Goal: Task Accomplishment & Management: Use online tool/utility

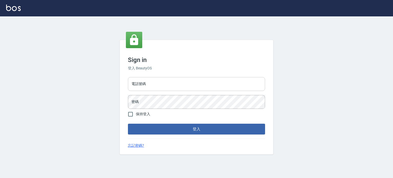
click at [149, 84] on input "電話號碼" at bounding box center [196, 84] width 137 height 14
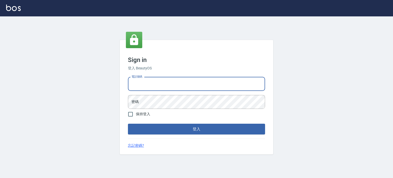
type input "0977239969"
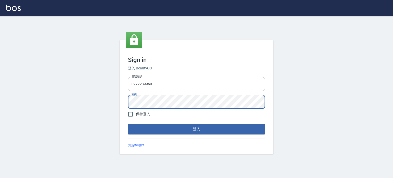
click at [128, 124] on button "登入" at bounding box center [196, 129] width 137 height 11
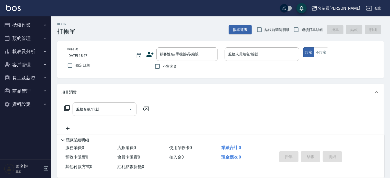
click at [321, 43] on div "帳單日期 [DATE] 18:47 鎖定日期 顧客姓名/手機號碼/編號 顧客姓名/手機號碼/編號 不留客資 服務人員姓名/編號 服務人員姓名/編號 指定 不指定" at bounding box center [220, 59] width 327 height 37
click at [313, 28] on span "連續打單結帳" at bounding box center [312, 29] width 21 height 5
click at [302, 28] on input "連續打單結帳" at bounding box center [296, 29] width 11 height 11
checkbox input "true"
click at [162, 67] on input "不留客資" at bounding box center [157, 66] width 11 height 11
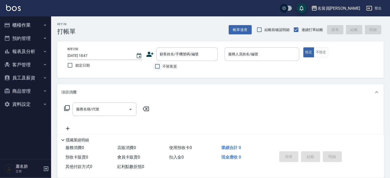
checkbox input "true"
click at [237, 51] on input "服務人員姓名/編號" at bounding box center [262, 54] width 70 height 9
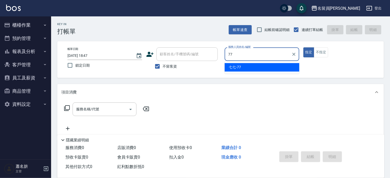
type input "七七-77"
type button "true"
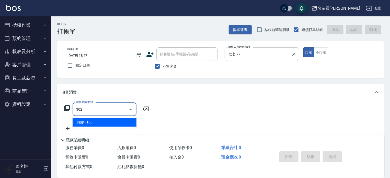
type input "剪髮(302)"
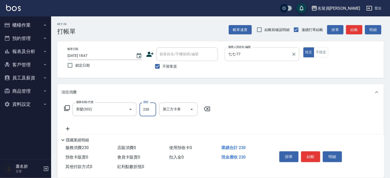
type input "230"
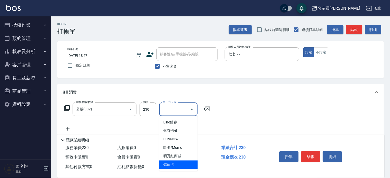
type input "儲值卡"
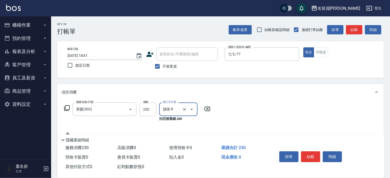
click at [309, 154] on button "結帳" at bounding box center [310, 156] width 19 height 11
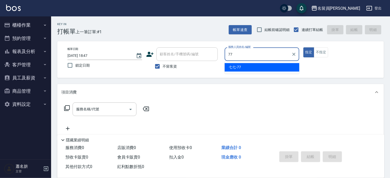
type input "七七-77"
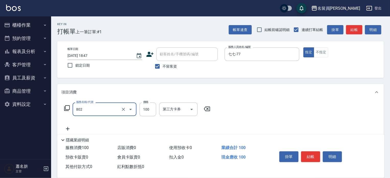
type input "VIP儲值(802)"
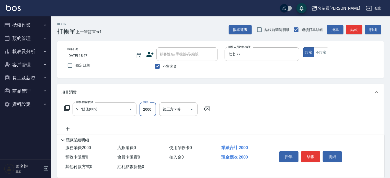
type input "2000"
click at [307, 153] on button "結帳" at bounding box center [310, 156] width 19 height 11
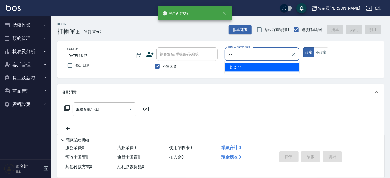
type input "七七-77"
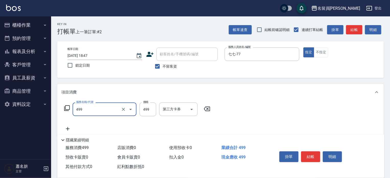
type input "去角質洗髮(499)"
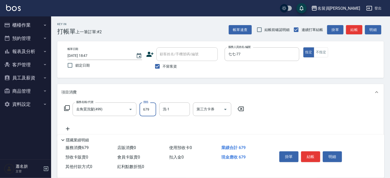
type input "679"
type input "[PERSON_NAME]-13"
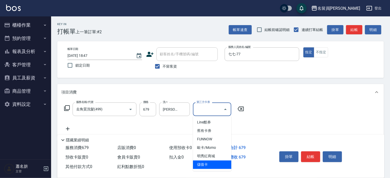
type input "儲值卡"
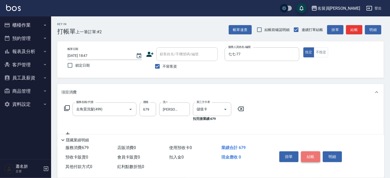
click at [307, 156] on button "結帳" at bounding box center [310, 156] width 19 height 11
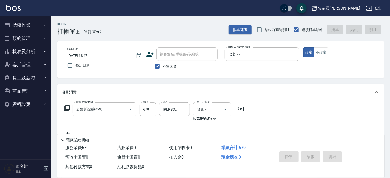
type input "[DATE] 18:48"
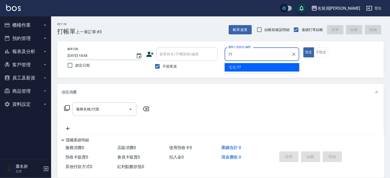
type input "七七-77"
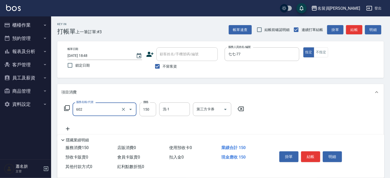
type input "一般洗髮(602)"
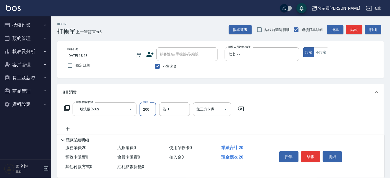
type input "200"
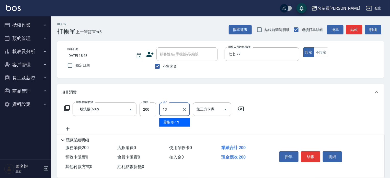
type input "[PERSON_NAME]-13"
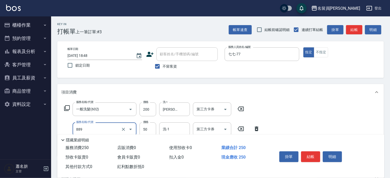
type input "精油(889)"
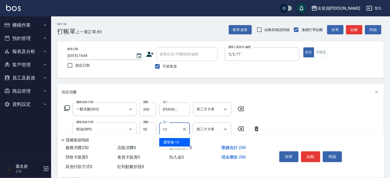
type input "[PERSON_NAME]-13"
type input "瞬間保養(415)"
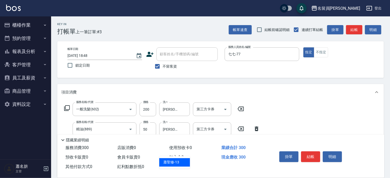
type input "[PERSON_NAME]-13"
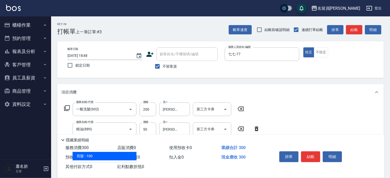
type input "剪髮(302)"
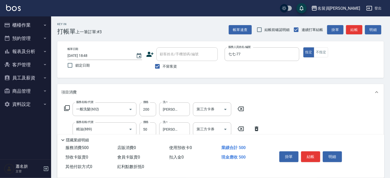
type input "200"
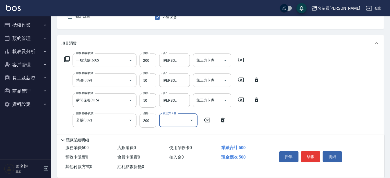
scroll to position [51, 0]
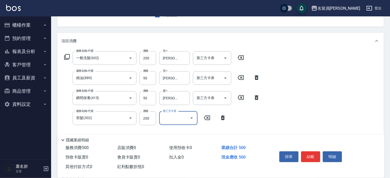
click at [257, 97] on icon at bounding box center [257, 97] width 4 height 5
type input "剪髮(302)"
type input "200"
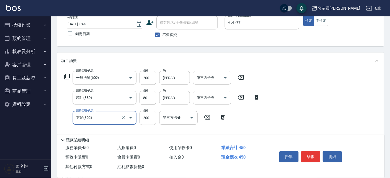
scroll to position [0, 0]
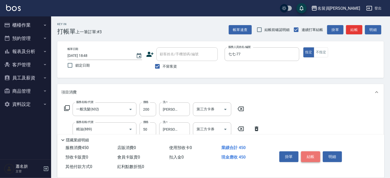
click at [315, 154] on button "結帳" at bounding box center [310, 156] width 19 height 11
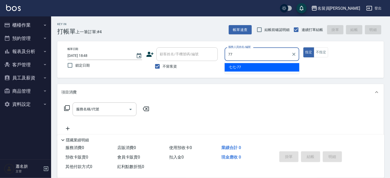
type input "七七-77"
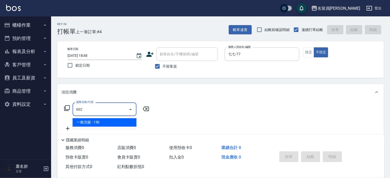
type input "一般洗髮(602)"
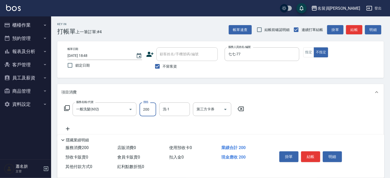
type input "200"
type input "[PERSON_NAME]-13"
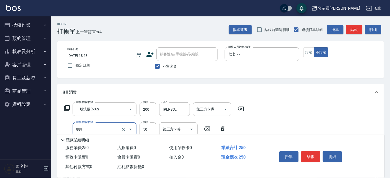
type input "精油(889)"
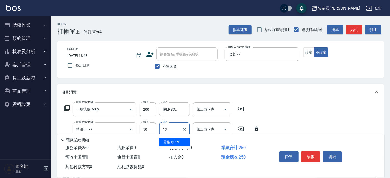
type input "[PERSON_NAME]-13"
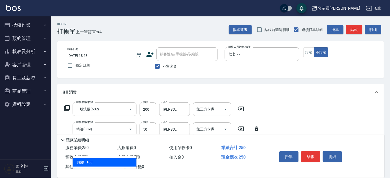
type input "剪髮(302)"
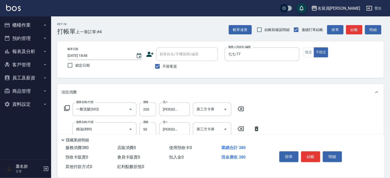
type input "130"
type input "瞬間保養(415)"
type input "550"
type input "130"
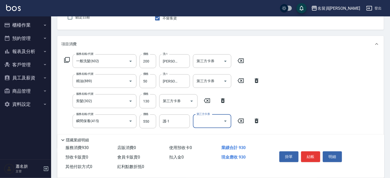
scroll to position [51, 0]
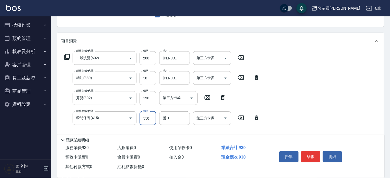
click at [143, 116] on input "550" at bounding box center [148, 118] width 17 height 14
type input "50"
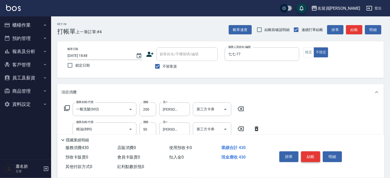
click at [315, 151] on button "結帳" at bounding box center [310, 156] width 19 height 11
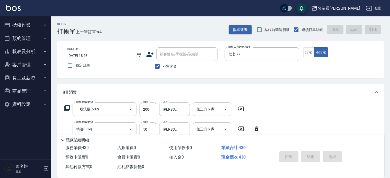
type input "[DATE] 18:49"
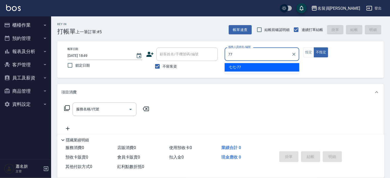
type input "七七-77"
type button "false"
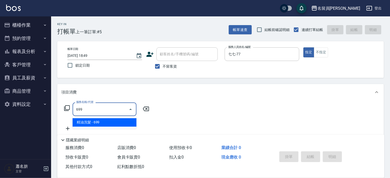
type input "精油洗髮(699)"
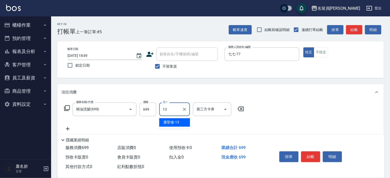
type input "[PERSON_NAME]-13"
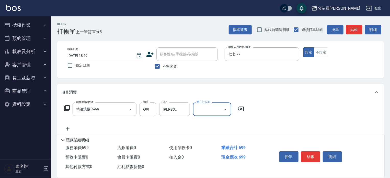
drag, startPoint x: 312, startPoint y: 155, endPoint x: 313, endPoint y: 149, distance: 6.1
click at [314, 154] on button "結帳" at bounding box center [310, 156] width 19 height 11
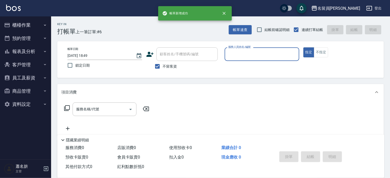
type input "ㄧ"
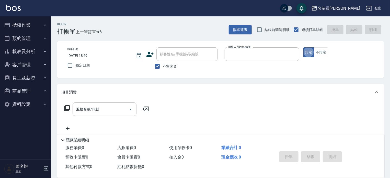
type input "小D-D"
click at [294, 56] on icon "Clear" at bounding box center [294, 54] width 5 height 5
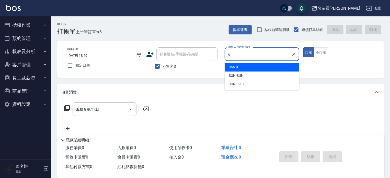
type input "una-u"
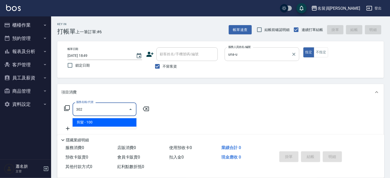
type input "剪髮(302)"
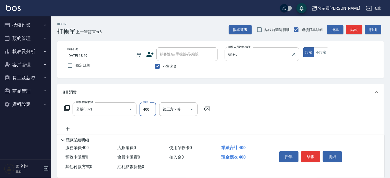
type input "400"
click at [317, 157] on button "結帳" at bounding box center [310, 156] width 19 height 11
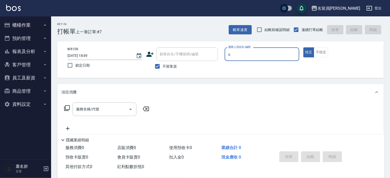
type input "una-u"
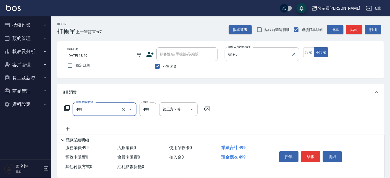
type input "去角質洗髮(499)"
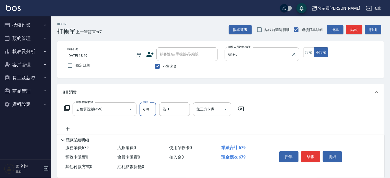
type input "679"
click at [313, 157] on button "結帳" at bounding box center [310, 156] width 19 height 11
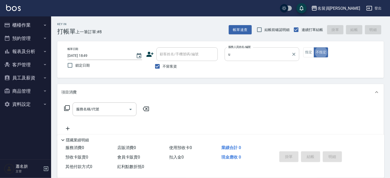
type input "una-u"
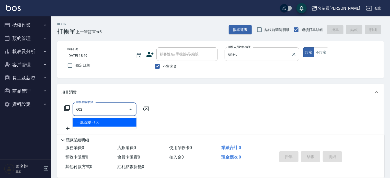
type input "一般洗髮(602)"
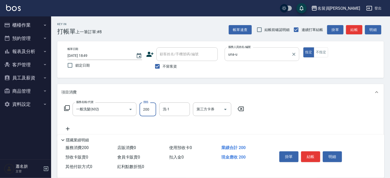
type input "200"
type input "[PERSON_NAME]-13"
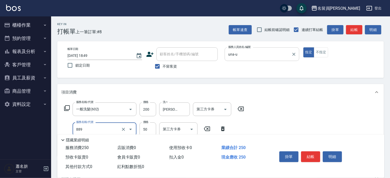
type input "精油(889)"
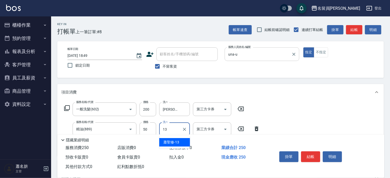
type input "[PERSON_NAME]-13"
type input "4"
type input "剪髮(302)"
type input "200"
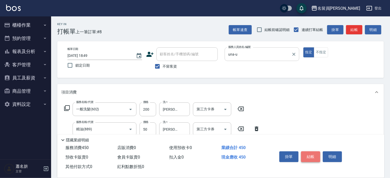
click at [311, 154] on button "結帳" at bounding box center [310, 156] width 19 height 11
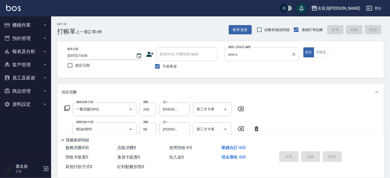
type input "[DATE] 18:50"
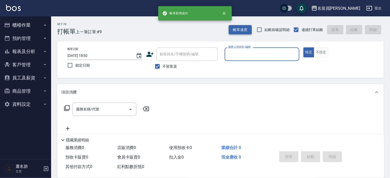
click at [245, 32] on button "帳單速查" at bounding box center [240, 29] width 23 height 9
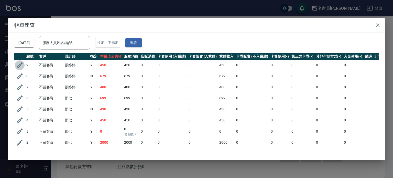
click at [21, 67] on icon "button" at bounding box center [20, 65] width 8 height 8
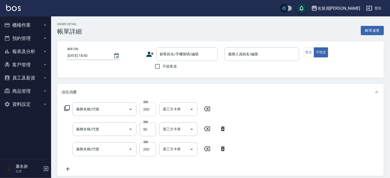
scroll to position [22, 0]
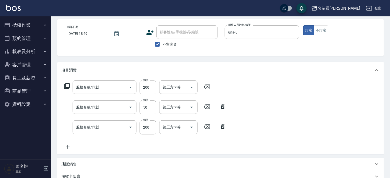
type input "[DATE] 18:49"
checkbox input "true"
type input "una-u"
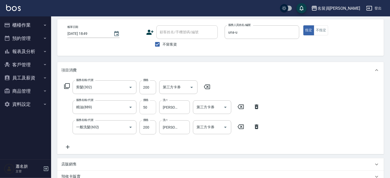
type input "剪髮(302)"
type input "精油(889)"
type input "一般洗髮(602)"
drag, startPoint x: 144, startPoint y: 125, endPoint x: 144, endPoint y: 119, distance: 5.7
click at [144, 125] on input "200" at bounding box center [148, 127] width 17 height 14
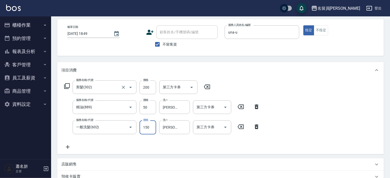
type input "150"
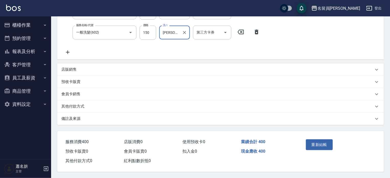
scroll to position [118, 0]
click at [320, 145] on button "重新結帳" at bounding box center [319, 144] width 27 height 11
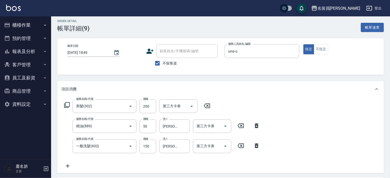
scroll to position [0, 0]
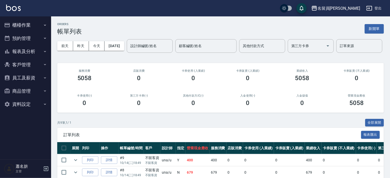
click at [377, 24] on div "ORDERS 帳單列表 新開單" at bounding box center [220, 29] width 327 height 13
click at [375, 28] on button "新開單" at bounding box center [374, 28] width 19 height 9
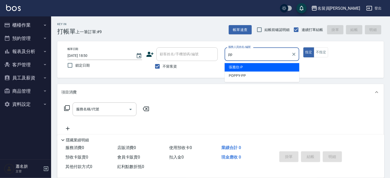
type input "POPPY-PP"
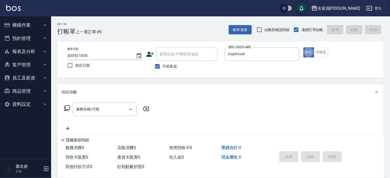
type button "true"
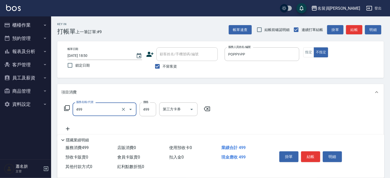
type input "去角質洗髮(499)"
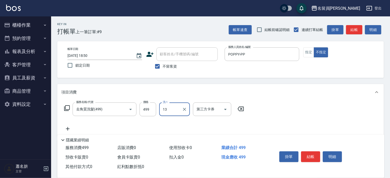
type input "[PERSON_NAME]-13"
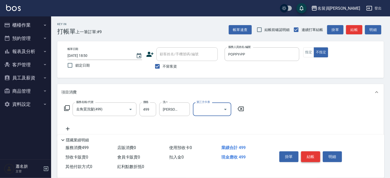
drag, startPoint x: 307, startPoint y: 154, endPoint x: 315, endPoint y: 147, distance: 10.4
click at [308, 153] on button "結帳" at bounding box center [310, 156] width 19 height 11
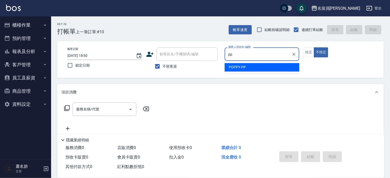
type input "POPPY-PP"
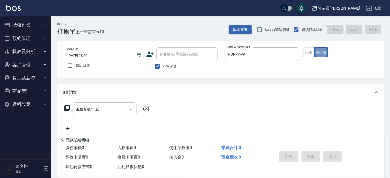
type button "false"
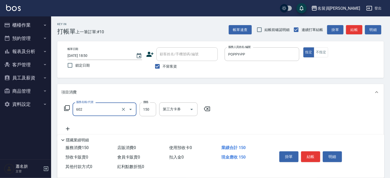
type input "一般洗髮(602)"
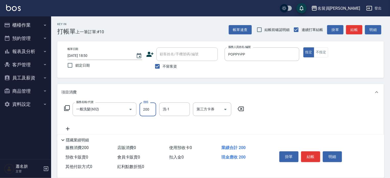
type input "200"
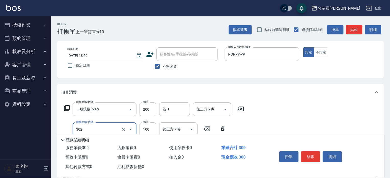
type input "剪髮(302)"
type input "300"
click at [311, 156] on button "結帳" at bounding box center [310, 156] width 19 height 11
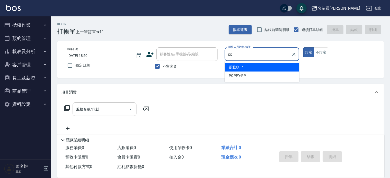
type input "POPPY-PP"
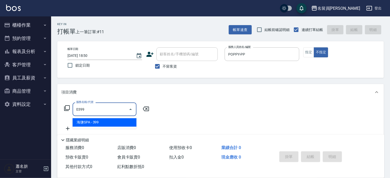
type input "海鹽SPA(0399)"
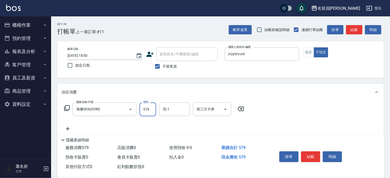
type input "579"
type input "[PERSON_NAME]-13"
click at [313, 154] on button "結帳" at bounding box center [310, 156] width 19 height 11
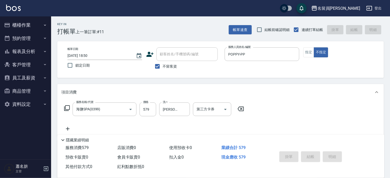
type input "[DATE] 18:51"
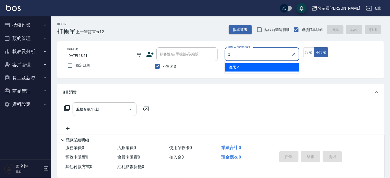
type input "維尼-Z"
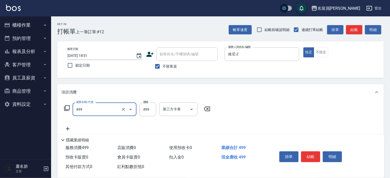
type input "去角質洗髮(499)"
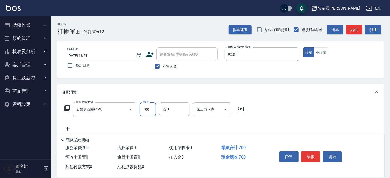
type input "700"
type input "[PERSON_NAME]-13"
click at [310, 156] on button "結帳" at bounding box center [310, 156] width 19 height 11
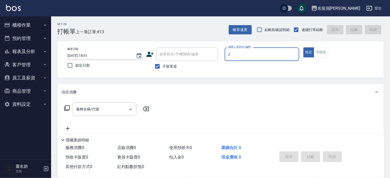
type input "維尼-Z"
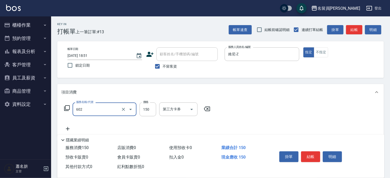
type input "一般洗髮(602)"
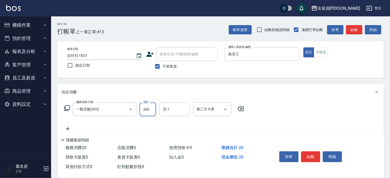
type input "200"
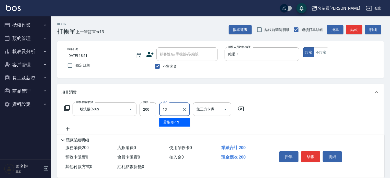
type input "[PERSON_NAME]-13"
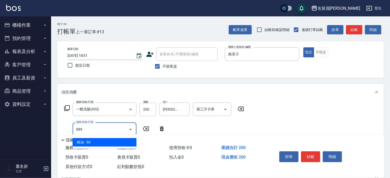
type input "精油(889)"
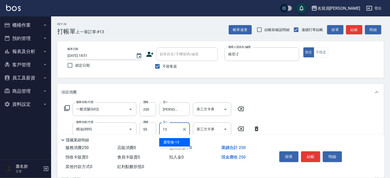
type input "[PERSON_NAME]-13"
type input "瞬間保養(415)"
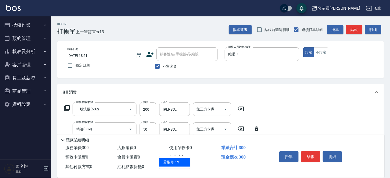
type input "[PERSON_NAME]-13"
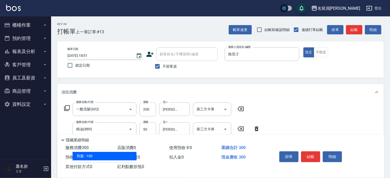
type input "剪髮(302)"
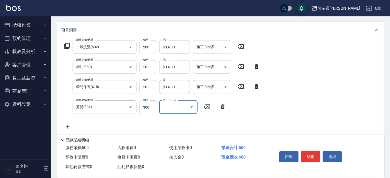
scroll to position [77, 0]
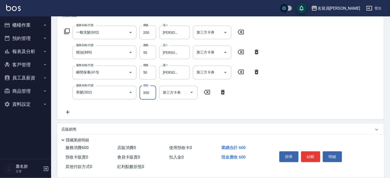
click at [147, 95] on input "300" at bounding box center [148, 93] width 17 height 14
type input "250"
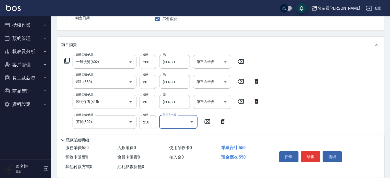
scroll to position [0, 0]
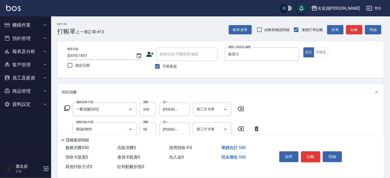
click at [308, 155] on button "結帳" at bounding box center [310, 156] width 19 height 11
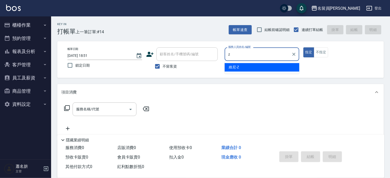
type input "維尼-Z"
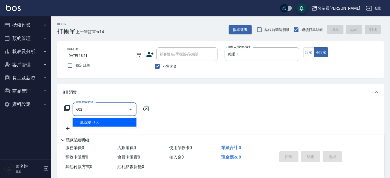
type input "一般洗髮(602)"
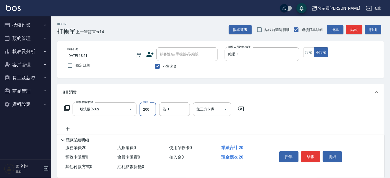
type input "200"
type input "[PERSON_NAME]-13"
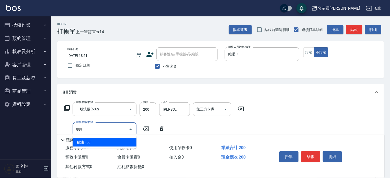
type input "精油(889)"
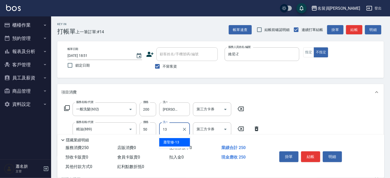
type input "[PERSON_NAME]-13"
type input "瞬間保養(415)"
type input "50"
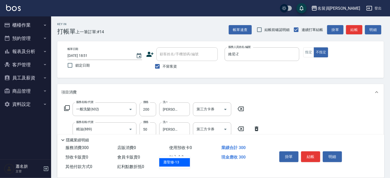
type input "[PERSON_NAME]-13"
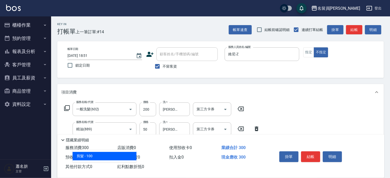
type input "剪髮(302)"
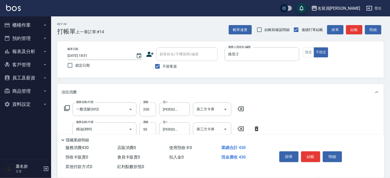
type input "130"
click at [309, 151] on button "結帳" at bounding box center [310, 156] width 19 height 11
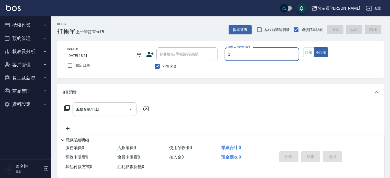
type input "維尼-Z"
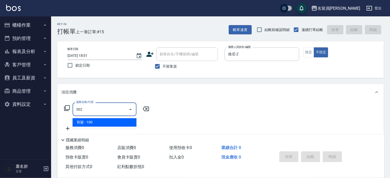
type input "剪髮(302)"
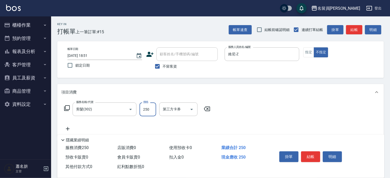
type input "250"
click at [306, 51] on button "指定" at bounding box center [309, 52] width 11 height 10
drag, startPoint x: 309, startPoint y: 159, endPoint x: 305, endPoint y: 157, distance: 3.8
click at [309, 159] on button "結帳" at bounding box center [310, 156] width 19 height 11
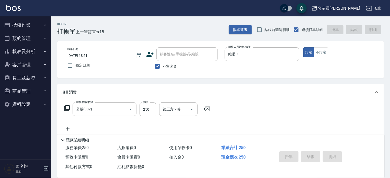
type input "[DATE] 18:52"
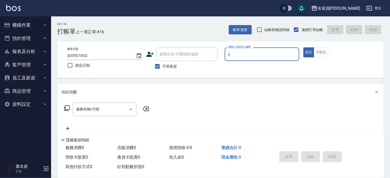
type input "維尼-Z"
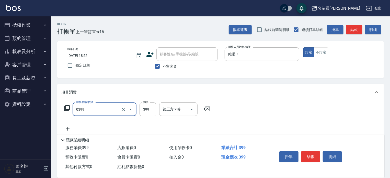
type input "海鹽SPA(0399)"
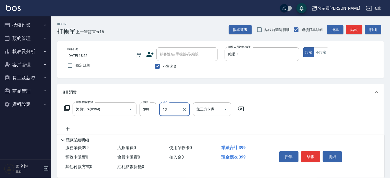
type input "[PERSON_NAME]-13"
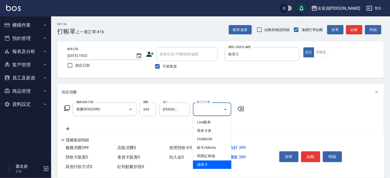
type input "儲值卡"
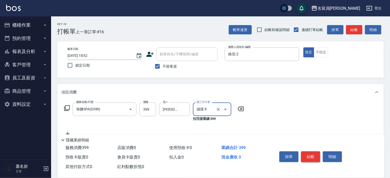
click at [314, 159] on button "結帳" at bounding box center [310, 156] width 19 height 11
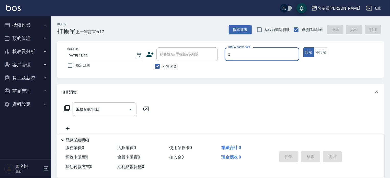
type input "維尼-Z"
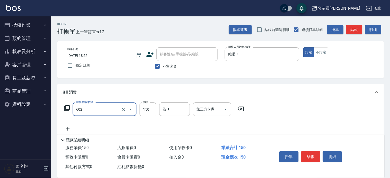
type input "一般洗髮(602)"
type input "200"
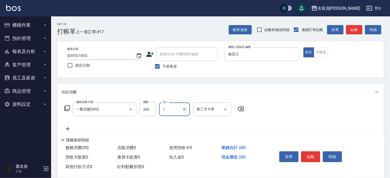
type input "1"
click at [170, 108] on input "洗-1" at bounding box center [175, 109] width 26 height 9
type input "[PERSON_NAME]-13"
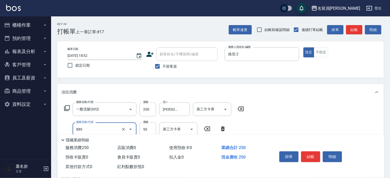
type input "精油(889)"
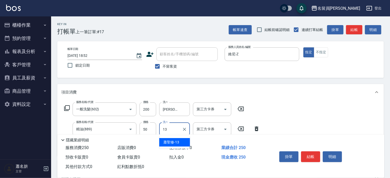
type input "[PERSON_NAME]-13"
type input "剪髮(302)"
type input "250"
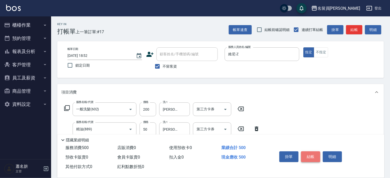
click at [319, 156] on button "結帳" at bounding box center [310, 156] width 19 height 11
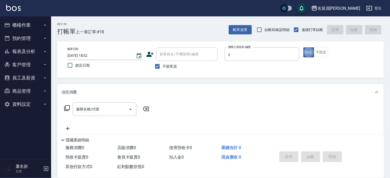
type input "維尼-Z"
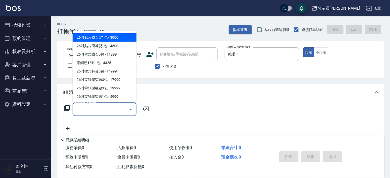
type input "6"
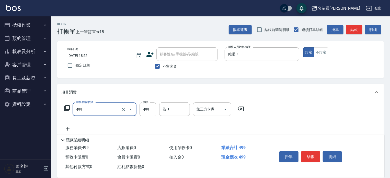
type input "去角質洗髮(499)"
type input "700"
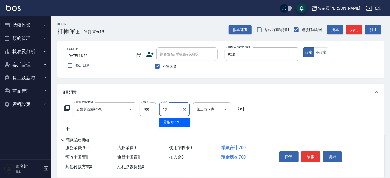
type input "[PERSON_NAME]-13"
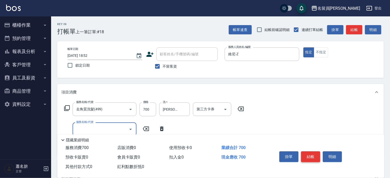
click at [316, 154] on button "結帳" at bounding box center [310, 156] width 19 height 11
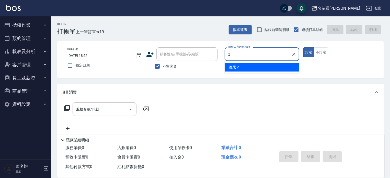
type input "維尼-Z"
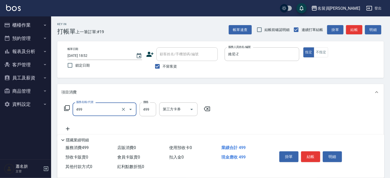
type input "去角質洗髮(499)"
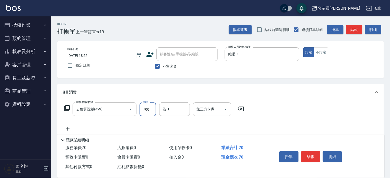
type input "700"
type input "[PERSON_NAME]-F"
drag, startPoint x: 315, startPoint y: 157, endPoint x: 311, endPoint y: 150, distance: 7.5
click at [314, 156] on button "結帳" at bounding box center [310, 156] width 19 height 11
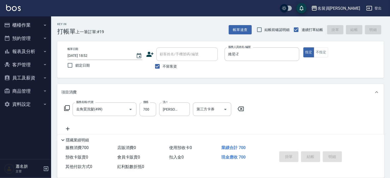
type input "[DATE] 18:53"
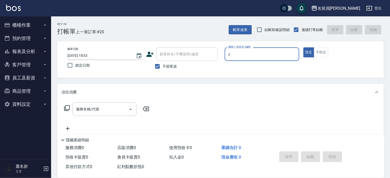
type input "維尼-Z"
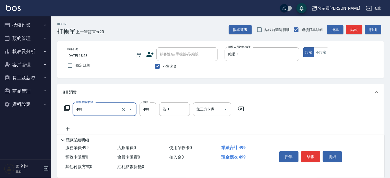
type input "去角質洗髮(499)"
type input "899"
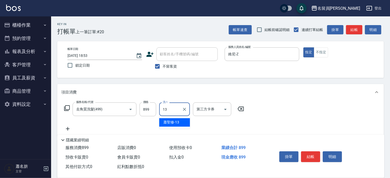
type input "[PERSON_NAME]-13"
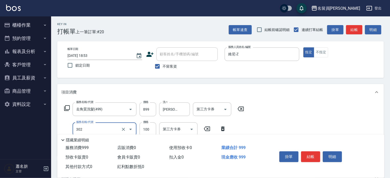
type input "剪髮(302)"
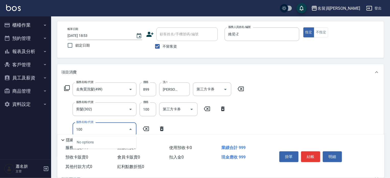
scroll to position [51, 0]
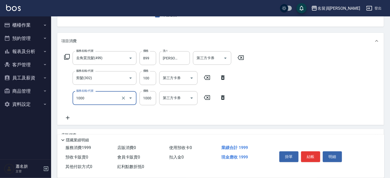
type input "酵素護髮(1000)"
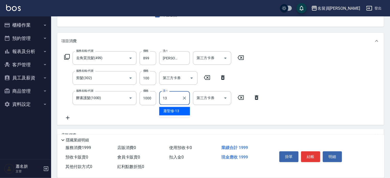
type input "[PERSON_NAME]-13"
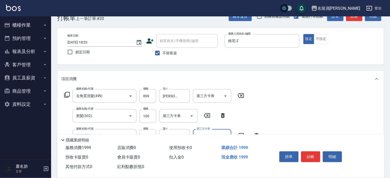
scroll to position [0, 0]
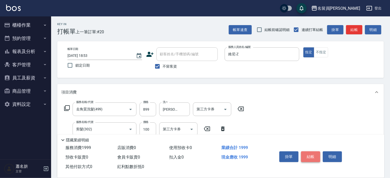
drag, startPoint x: 315, startPoint y: 154, endPoint x: 319, endPoint y: 152, distance: 4.5
click at [319, 152] on button "結帳" at bounding box center [310, 156] width 19 height 11
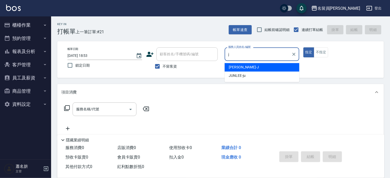
type input "[PERSON_NAME]"
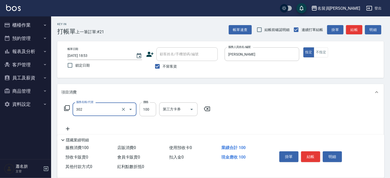
type input "剪髮(302)"
type input "380"
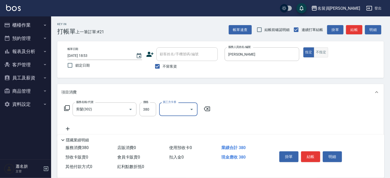
click at [322, 49] on button "不指定" at bounding box center [321, 52] width 14 height 10
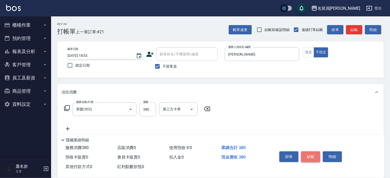
click at [315, 156] on button "結帳" at bounding box center [310, 156] width 19 height 11
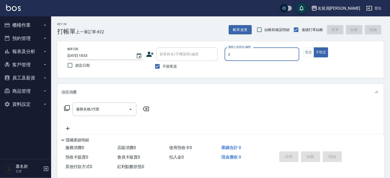
type input "維尼-Z"
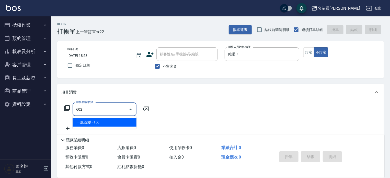
type input "一般洗髮(602)"
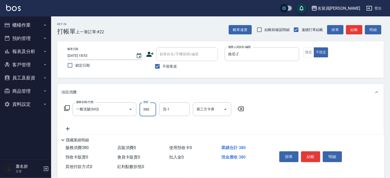
type input "380"
click at [317, 155] on button "結帳" at bounding box center [310, 156] width 19 height 11
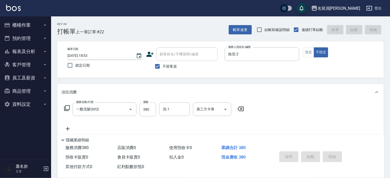
type input "[DATE] 19:48"
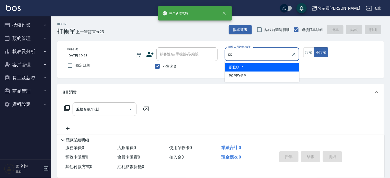
type input "POPPY-PP"
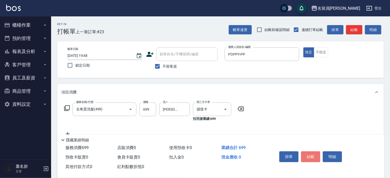
click at [315, 154] on button "結帳" at bounding box center [310, 156] width 19 height 11
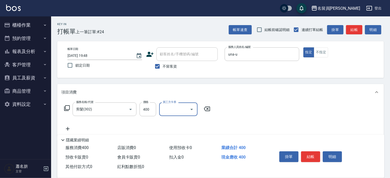
click at [300, 155] on div "掛單 結帳 明細" at bounding box center [311, 157] width 67 height 16
click at [313, 153] on button "結帳" at bounding box center [310, 156] width 19 height 11
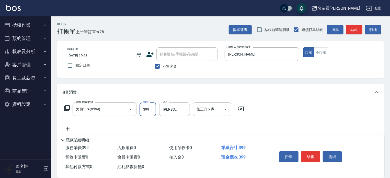
drag, startPoint x: 145, startPoint y: 110, endPoint x: 143, endPoint y: 103, distance: 6.7
click at [145, 109] on input "399" at bounding box center [148, 109] width 17 height 14
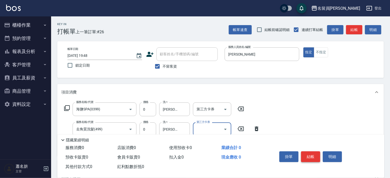
click at [315, 156] on button "結帳" at bounding box center [310, 156] width 19 height 11
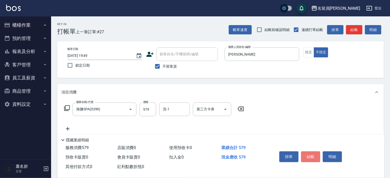
click at [315, 155] on button "結帳" at bounding box center [310, 156] width 19 height 11
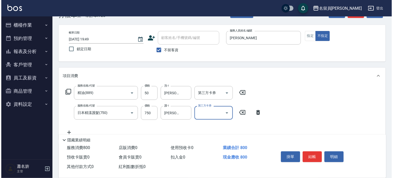
scroll to position [26, 0]
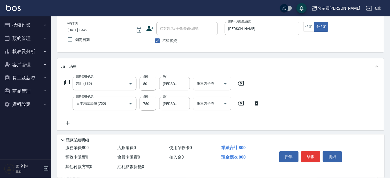
click at [66, 81] on icon at bounding box center [67, 82] width 6 height 6
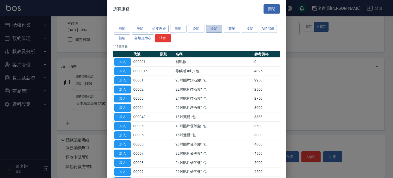
click at [215, 28] on button "燙髮" at bounding box center [214, 29] width 16 height 8
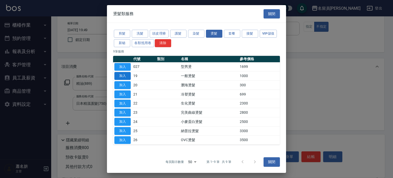
click at [126, 77] on button "加入" at bounding box center [122, 76] width 16 height 8
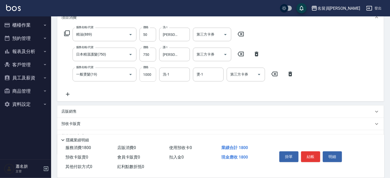
scroll to position [77, 0]
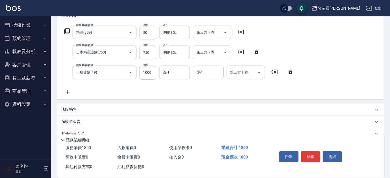
click at [217, 79] on div "燙-1" at bounding box center [208, 73] width 31 height 14
click at [183, 78] on div "洗-1" at bounding box center [174, 73] width 31 height 14
click at [143, 69] on input "1000" at bounding box center [148, 73] width 17 height 14
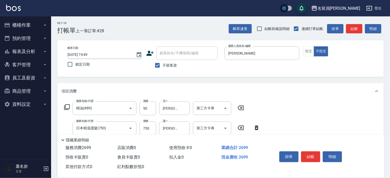
scroll to position [0, 0]
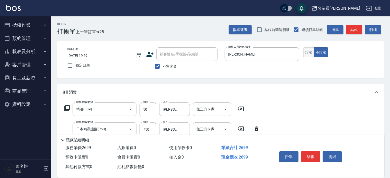
click at [308, 54] on button "指定" at bounding box center [309, 52] width 11 height 10
click at [312, 152] on button "結帳" at bounding box center [310, 156] width 19 height 11
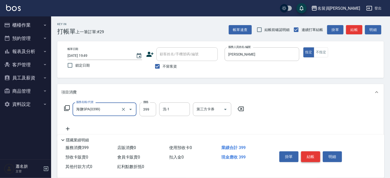
click at [310, 154] on button "結帳" at bounding box center [310, 156] width 19 height 11
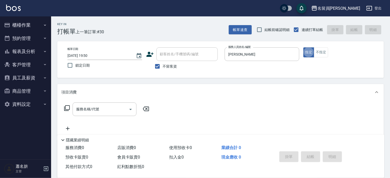
scroll to position [51, 0]
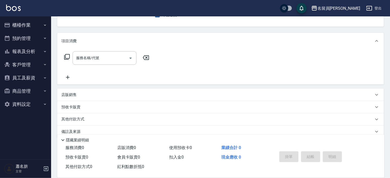
click at [107, 93] on div "店販銷售" at bounding box center [217, 94] width 313 height 5
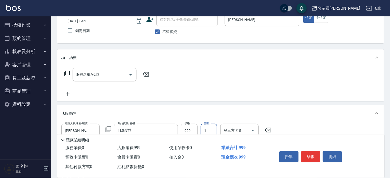
scroll to position [0, 0]
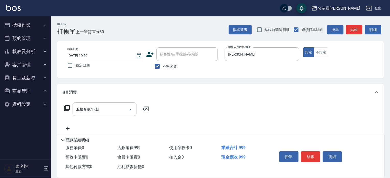
drag, startPoint x: 314, startPoint y: 151, endPoint x: 312, endPoint y: 149, distance: 3.3
click at [312, 151] on button "結帳" at bounding box center [310, 156] width 19 height 11
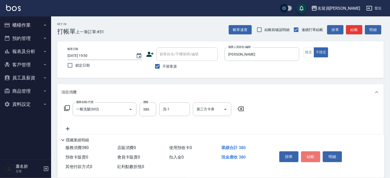
drag, startPoint x: 312, startPoint y: 158, endPoint x: 310, endPoint y: 151, distance: 7.1
click at [312, 158] on button "結帳" at bounding box center [310, 156] width 19 height 11
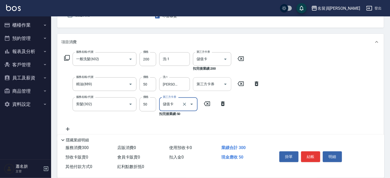
scroll to position [51, 0]
click at [227, 84] on icon "Open" at bounding box center [226, 83] width 6 height 6
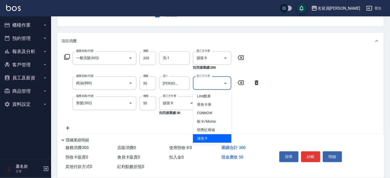
click at [196, 139] on span "儲值卡" at bounding box center [212, 138] width 38 height 8
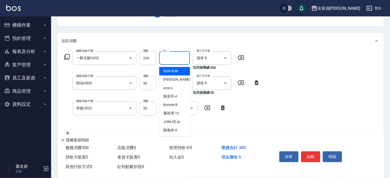
click at [182, 59] on input "洗-1" at bounding box center [175, 57] width 26 height 9
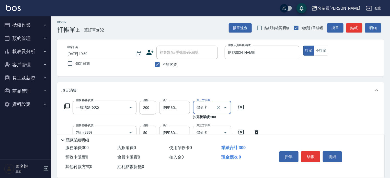
scroll to position [0, 0]
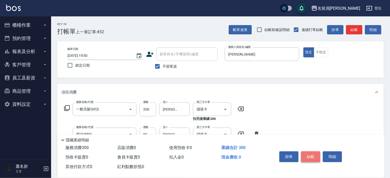
click at [314, 153] on button "結帳" at bounding box center [310, 156] width 19 height 11
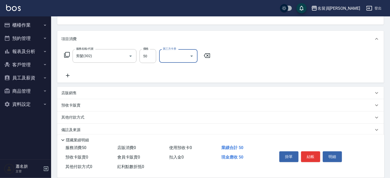
scroll to position [60, 0]
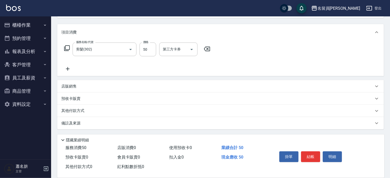
click at [186, 88] on div "店販銷售" at bounding box center [217, 86] width 313 height 5
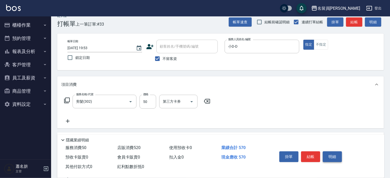
scroll to position [0, 0]
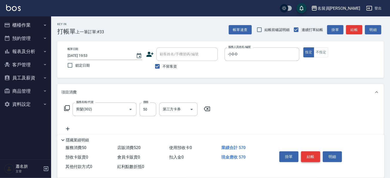
click at [309, 154] on button "結帳" at bounding box center [310, 156] width 19 height 11
click at [150, 111] on input "52" at bounding box center [148, 109] width 17 height 14
click at [315, 157] on button "結帳" at bounding box center [310, 156] width 19 height 11
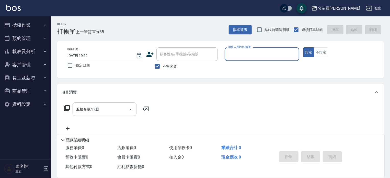
click at [304, 47] on button "指定" at bounding box center [309, 52] width 11 height 10
click at [288, 55] on input "服務人員姓名/編號" at bounding box center [262, 54] width 70 height 9
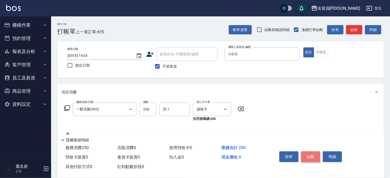
click at [311, 154] on button "結帳" at bounding box center [310, 156] width 19 height 11
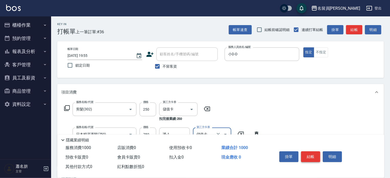
click at [311, 154] on button "結帳" at bounding box center [310, 156] width 19 height 11
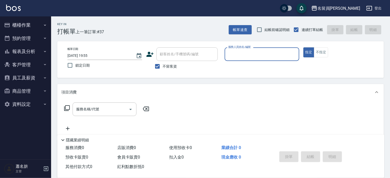
click at [31, 50] on button "報表及分析" at bounding box center [25, 51] width 47 height 13
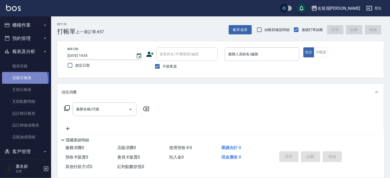
click at [22, 80] on link "店家日報表" at bounding box center [25, 78] width 47 height 12
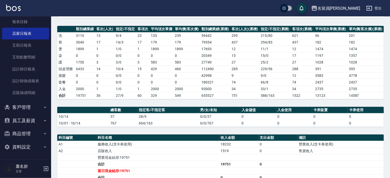
scroll to position [128, 0]
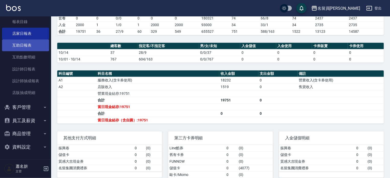
click at [33, 40] on link "互助日報表" at bounding box center [25, 45] width 47 height 12
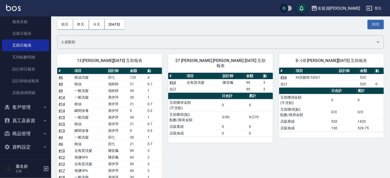
scroll to position [51, 0]
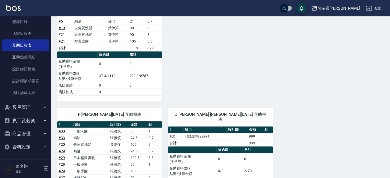
scroll to position [198, 0]
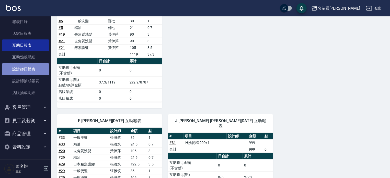
click at [38, 66] on link "設計師日報表" at bounding box center [25, 69] width 47 height 12
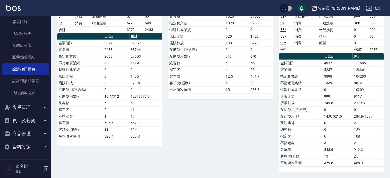
scroll to position [66, 0]
